Goal: Communication & Community: Answer question/provide support

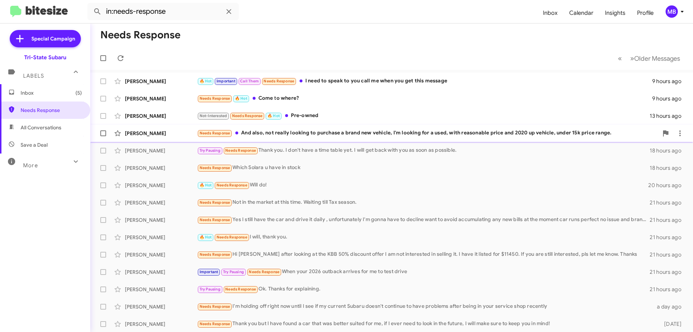
click at [328, 128] on div "[PERSON_NAME] Needs Response And also, not really looking to purchase a brand n…" at bounding box center [391, 133] width 591 height 14
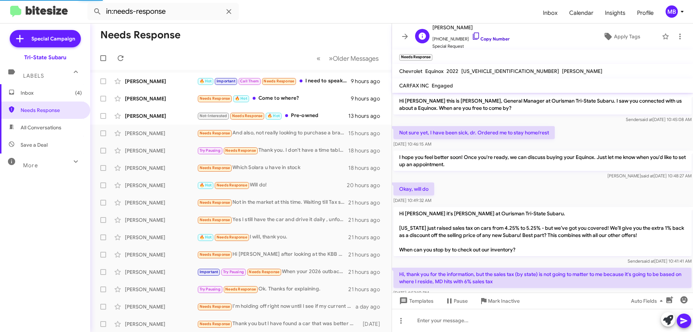
scroll to position [35, 0]
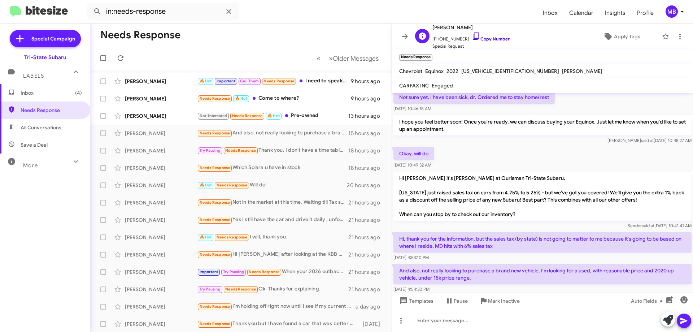
click at [495, 39] on link "Copy Number" at bounding box center [491, 38] width 38 height 5
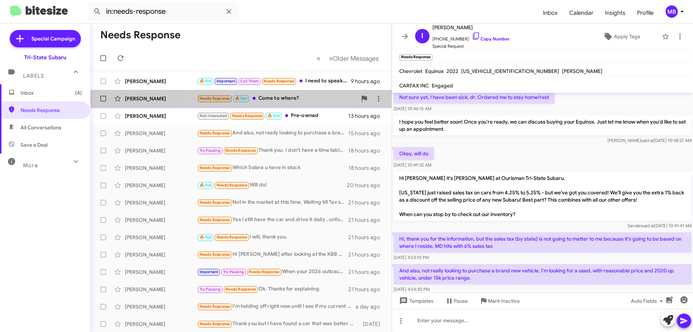
click at [307, 98] on div "Needs Response 🔥 Hot Come to where?" at bounding box center [277, 98] width 160 height 8
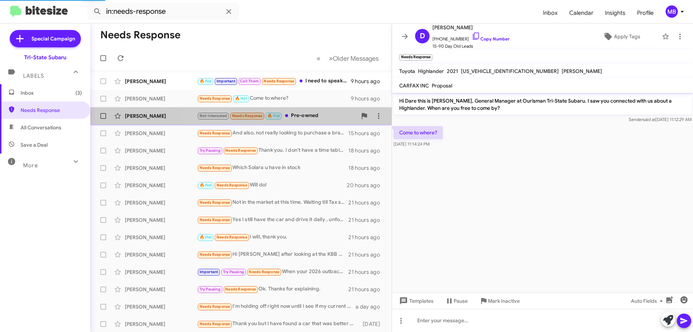
click at [310, 116] on div "Not-Interested Needs Response 🔥 Hot Pre-owned" at bounding box center [277, 115] width 160 height 8
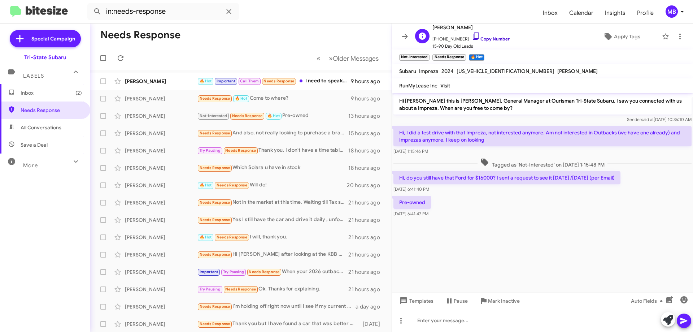
click at [488, 39] on link "Copy Number" at bounding box center [491, 38] width 38 height 5
